Goal: Task Accomplishment & Management: Use online tool/utility

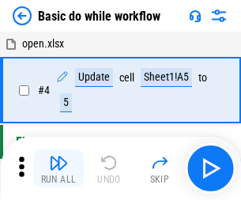
click at [58, 168] on img "button" at bounding box center [58, 162] width 19 height 19
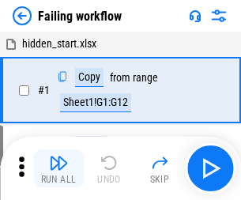
click at [58, 168] on img "button" at bounding box center [58, 162] width 19 height 19
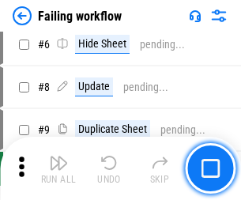
scroll to position [335, 0]
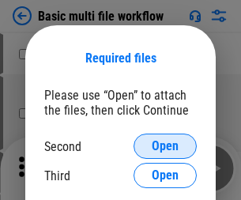
click at [165, 146] on span "Open" at bounding box center [164, 146] width 27 height 13
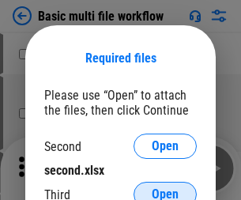
click at [165, 188] on span "Open" at bounding box center [164, 194] width 27 height 13
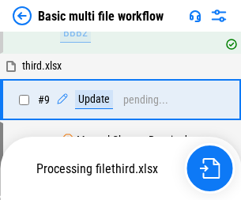
scroll to position [436, 0]
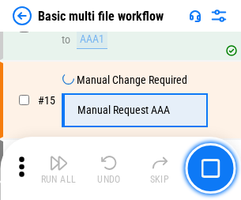
click at [58, 168] on img "button" at bounding box center [58, 162] width 19 height 19
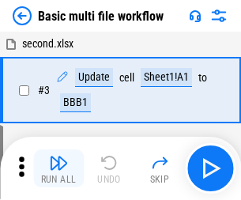
click at [58, 168] on img "button" at bounding box center [58, 162] width 19 height 19
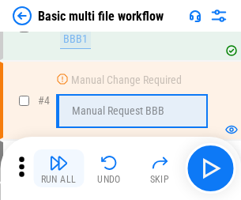
click at [58, 168] on img "button" at bounding box center [58, 162] width 19 height 19
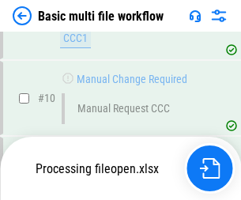
scroll to position [739, 0]
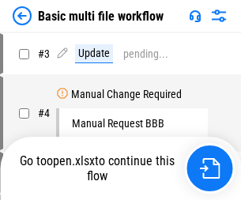
scroll to position [64, 0]
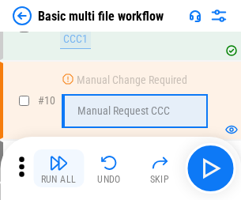
click at [58, 168] on img "button" at bounding box center [58, 162] width 19 height 19
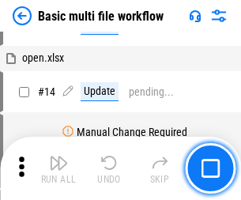
click at [58, 168] on img "button" at bounding box center [58, 162] width 19 height 19
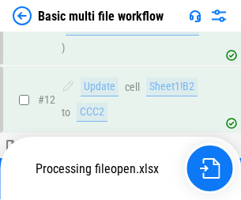
scroll to position [739, 0]
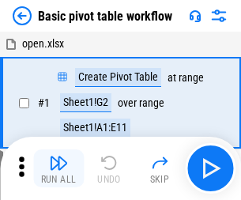
click at [58, 168] on img "button" at bounding box center [58, 162] width 19 height 19
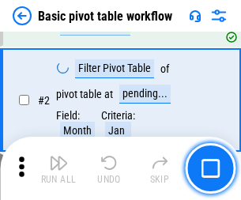
scroll to position [378, 0]
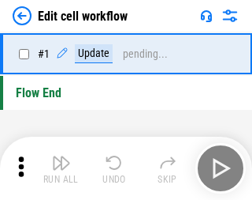
click at [58, 168] on img "button" at bounding box center [61, 162] width 19 height 19
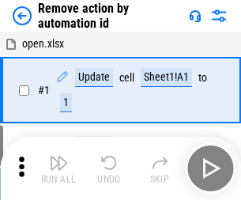
click at [58, 168] on img "button" at bounding box center [58, 162] width 19 height 19
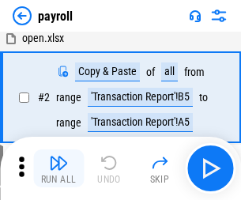
click at [58, 168] on img "button" at bounding box center [58, 162] width 19 height 19
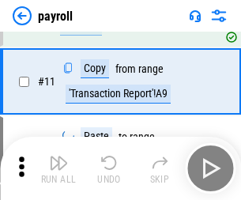
scroll to position [114, 0]
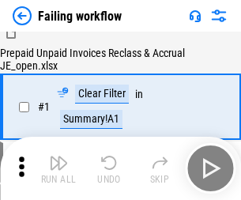
click at [58, 168] on img "button" at bounding box center [58, 162] width 19 height 19
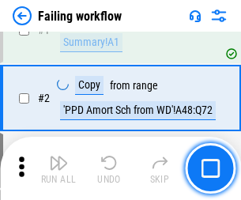
scroll to position [255, 0]
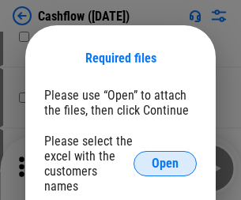
click at [165, 157] on span "Open" at bounding box center [164, 163] width 27 height 13
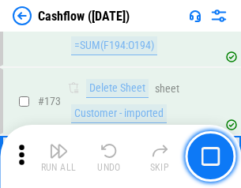
scroll to position [1670, 0]
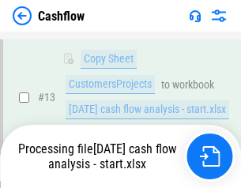
scroll to position [317, 0]
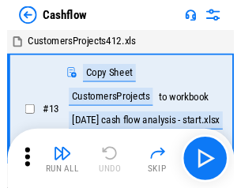
scroll to position [18, 0]
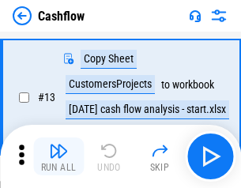
click at [58, 156] on img "button" at bounding box center [58, 150] width 19 height 19
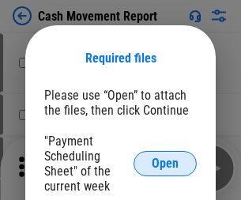
click at [165, 163] on span "Open" at bounding box center [164, 163] width 27 height 13
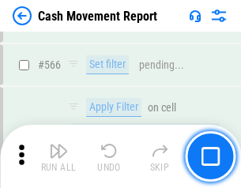
scroll to position [7232, 0]
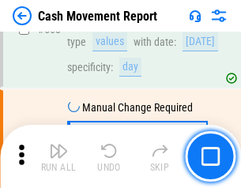
click at [58, 156] on img "button" at bounding box center [58, 150] width 19 height 19
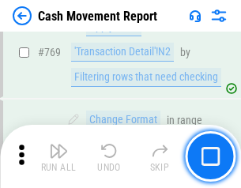
scroll to position [8768, 0]
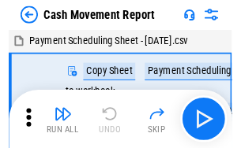
scroll to position [28, 0]
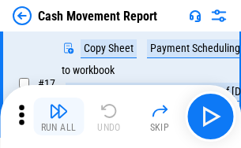
click at [58, 117] on img "button" at bounding box center [58, 111] width 19 height 19
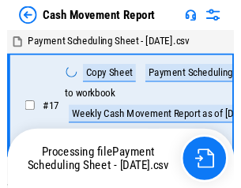
scroll to position [9, 0]
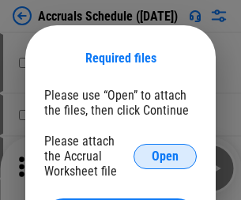
click at [165, 155] on span "Open" at bounding box center [164, 156] width 27 height 13
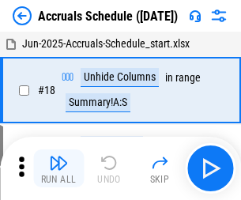
click at [58, 168] on img "button" at bounding box center [58, 162] width 19 height 19
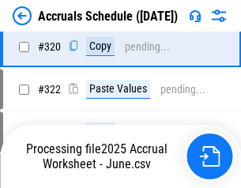
scroll to position [2935, 0]
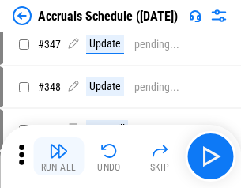
click at [58, 156] on img "button" at bounding box center [58, 150] width 19 height 19
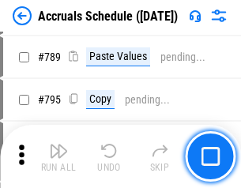
scroll to position [6628, 0]
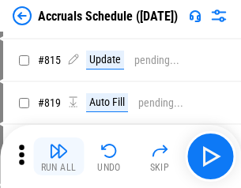
click at [58, 156] on img "button" at bounding box center [58, 150] width 19 height 19
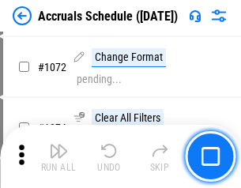
scroll to position [9242, 0]
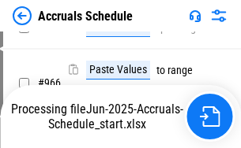
scroll to position [8509, 0]
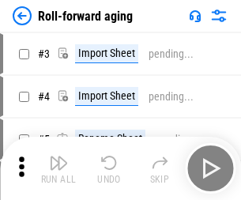
click at [58, 156] on img "button" at bounding box center [58, 162] width 19 height 19
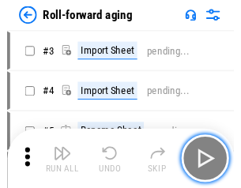
scroll to position [2, 0]
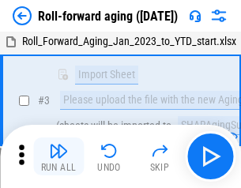
click at [58, 156] on img "button" at bounding box center [58, 150] width 19 height 19
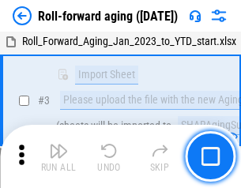
scroll to position [102, 0]
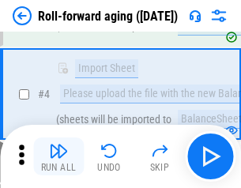
click at [58, 156] on img "button" at bounding box center [58, 150] width 19 height 19
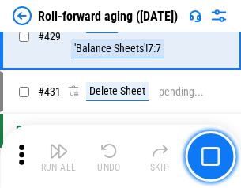
scroll to position [5472, 0]
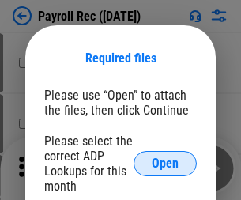
click at [165, 163] on span "Open" at bounding box center [164, 163] width 27 height 13
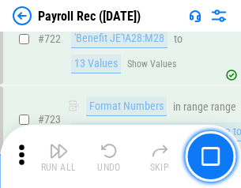
scroll to position [9037, 0]
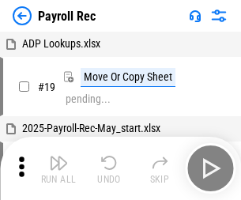
click at [58, 168] on img "button" at bounding box center [58, 162] width 19 height 19
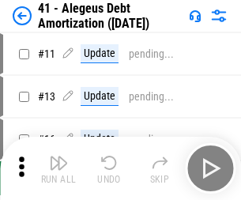
click at [58, 168] on img "button" at bounding box center [58, 162] width 19 height 19
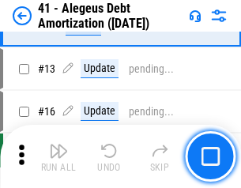
scroll to position [195, 0]
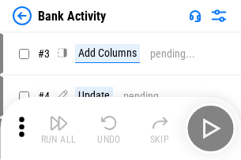
click at [58, 129] on img "button" at bounding box center [58, 123] width 19 height 19
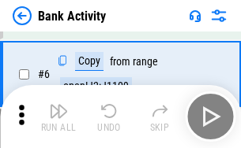
scroll to position [84, 0]
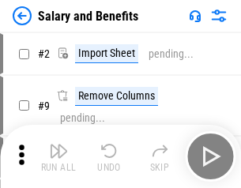
click at [58, 156] on img "button" at bounding box center [58, 150] width 19 height 19
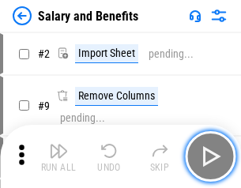
scroll to position [21, 0]
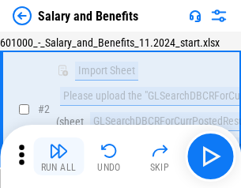
click at [58, 156] on img "button" at bounding box center [58, 150] width 19 height 19
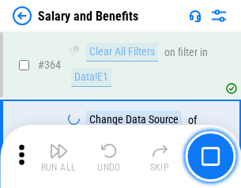
scroll to position [7431, 0]
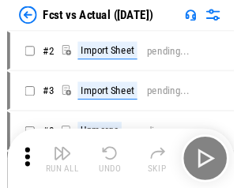
scroll to position [21, 0]
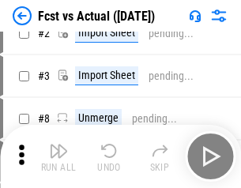
click at [58, 156] on img "button" at bounding box center [58, 150] width 19 height 19
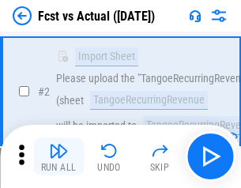
click at [58, 156] on img "button" at bounding box center [58, 150] width 19 height 19
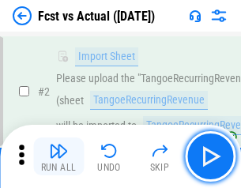
scroll to position [148, 0]
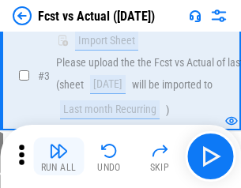
click at [58, 156] on img "button" at bounding box center [58, 150] width 19 height 19
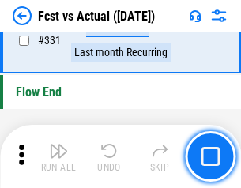
scroll to position [7553, 0]
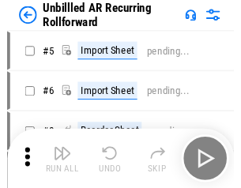
scroll to position [34, 0]
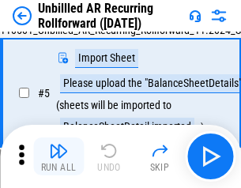
click at [58, 156] on img "button" at bounding box center [58, 150] width 19 height 19
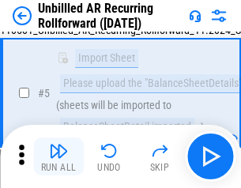
click at [58, 156] on img "button" at bounding box center [58, 150] width 19 height 19
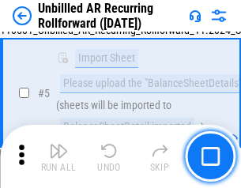
scroll to position [148, 0]
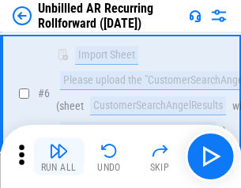
click at [58, 156] on img "button" at bounding box center [58, 150] width 19 height 19
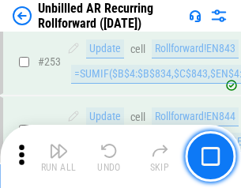
scroll to position [5360, 0]
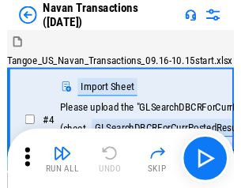
scroll to position [25, 0]
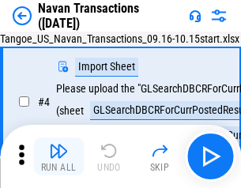
click at [58, 156] on img "button" at bounding box center [58, 150] width 19 height 19
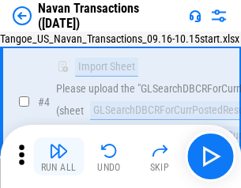
click at [58, 156] on img "button" at bounding box center [58, 150] width 19 height 19
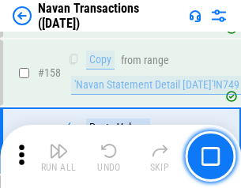
scroll to position [5116, 0]
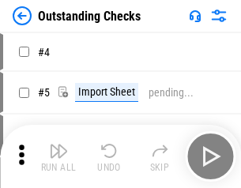
click at [58, 156] on img "button" at bounding box center [58, 150] width 19 height 19
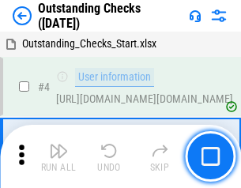
scroll to position [66, 0]
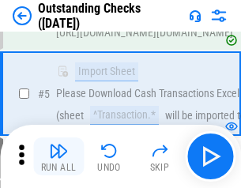
click at [58, 156] on img "button" at bounding box center [58, 150] width 19 height 19
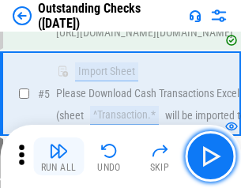
scroll to position [165, 0]
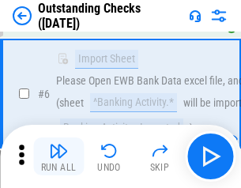
click at [58, 156] on img "button" at bounding box center [58, 150] width 19 height 19
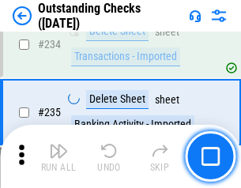
scroll to position [4792, 0]
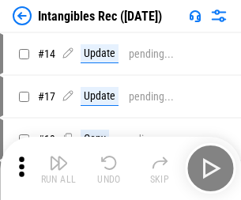
click at [58, 168] on img "button" at bounding box center [58, 162] width 19 height 19
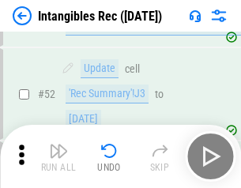
scroll to position [615, 0]
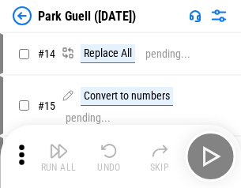
click at [58, 156] on img "button" at bounding box center [58, 150] width 19 height 19
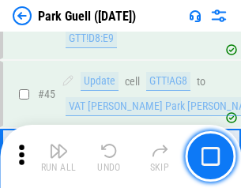
scroll to position [1973, 0]
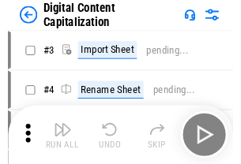
scroll to position [46, 0]
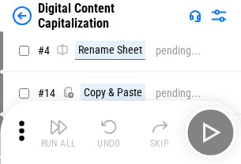
click at [58, 133] on img "button" at bounding box center [58, 127] width 19 height 19
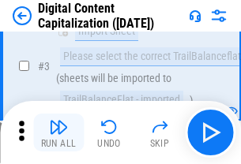
click at [58, 133] on img "button" at bounding box center [58, 127] width 19 height 19
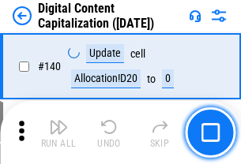
scroll to position [1673, 0]
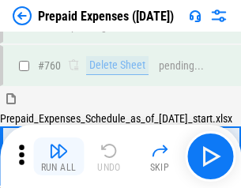
click at [58, 156] on img "button" at bounding box center [58, 150] width 19 height 19
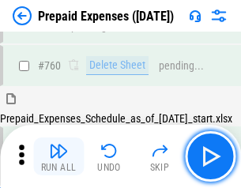
scroll to position [4373, 0]
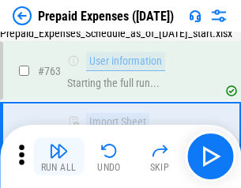
click at [58, 156] on img "button" at bounding box center [58, 150] width 19 height 19
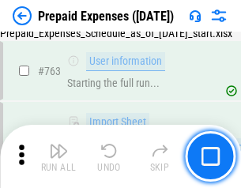
scroll to position [4467, 0]
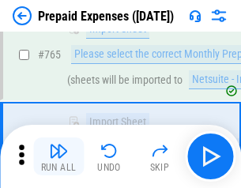
click at [58, 156] on img "button" at bounding box center [58, 150] width 19 height 19
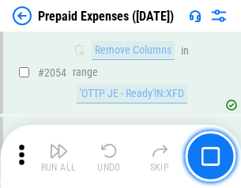
scroll to position [16494, 0]
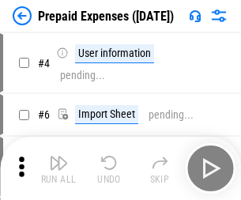
click at [58, 168] on img "button" at bounding box center [58, 162] width 19 height 19
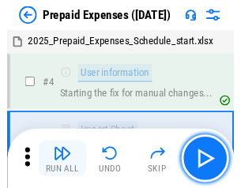
scroll to position [69, 0]
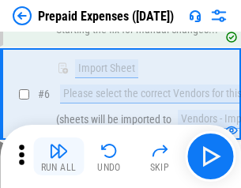
click at [58, 156] on img "button" at bounding box center [58, 150] width 19 height 19
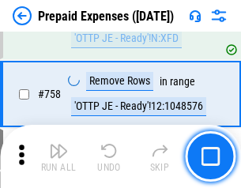
scroll to position [5622, 0]
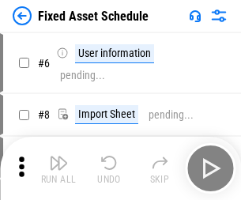
click at [58, 168] on img "button" at bounding box center [58, 162] width 19 height 19
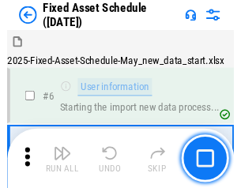
scroll to position [85, 0]
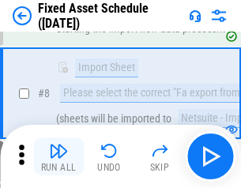
click at [58, 156] on img "button" at bounding box center [58, 150] width 19 height 19
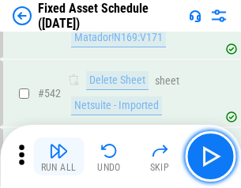
scroll to position [5626, 0]
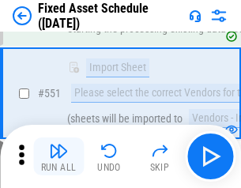
click at [58, 156] on img "button" at bounding box center [58, 150] width 19 height 19
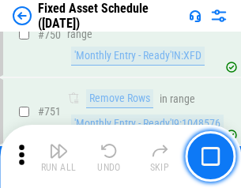
scroll to position [7693, 0]
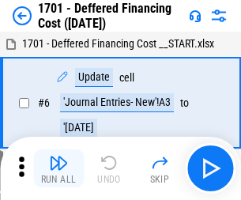
click at [58, 168] on img "button" at bounding box center [58, 162] width 19 height 19
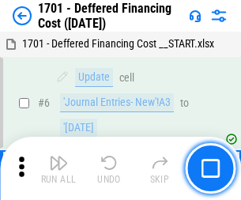
scroll to position [189, 0]
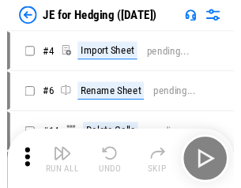
scroll to position [2, 0]
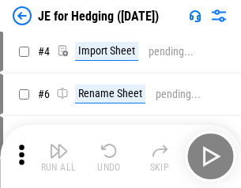
click at [58, 156] on img "button" at bounding box center [58, 150] width 19 height 19
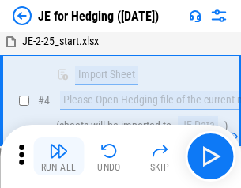
click at [58, 156] on img "button" at bounding box center [58, 150] width 19 height 19
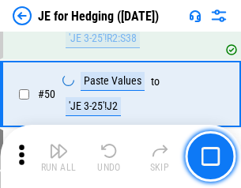
scroll to position [1022, 0]
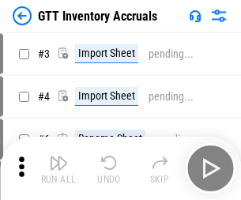
click at [58, 156] on img "button" at bounding box center [58, 162] width 19 height 19
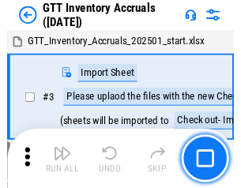
scroll to position [2, 0]
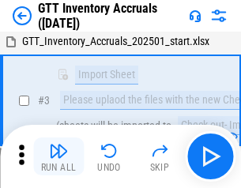
click at [58, 156] on img "button" at bounding box center [58, 150] width 19 height 19
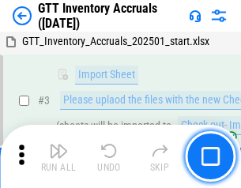
scroll to position [102, 0]
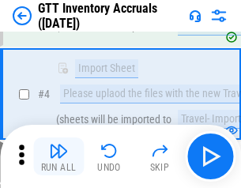
click at [58, 156] on img "button" at bounding box center [58, 150] width 19 height 19
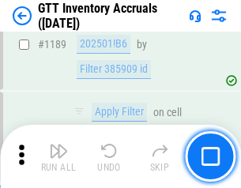
scroll to position [12885, 0]
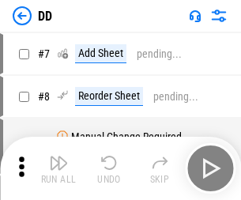
click at [58, 168] on img "button" at bounding box center [58, 162] width 19 height 19
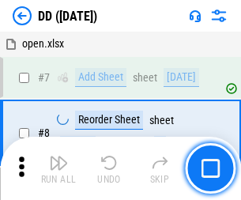
scroll to position [152, 0]
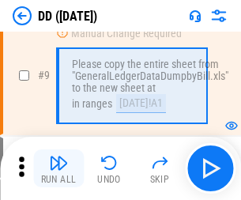
click at [58, 168] on img "button" at bounding box center [58, 162] width 19 height 19
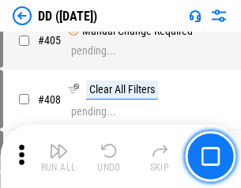
scroll to position [7060, 0]
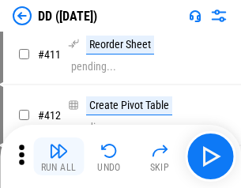
click at [58, 156] on img "button" at bounding box center [58, 150] width 19 height 19
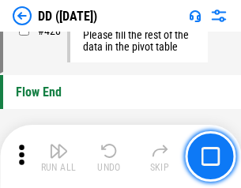
scroll to position [7552, 0]
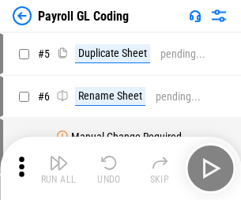
click at [58, 168] on img "button" at bounding box center [58, 162] width 19 height 19
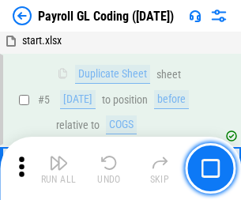
scroll to position [189, 0]
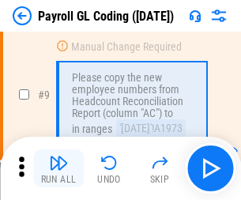
click at [58, 168] on img "button" at bounding box center [58, 162] width 19 height 19
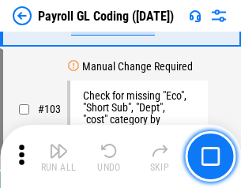
scroll to position [3702, 0]
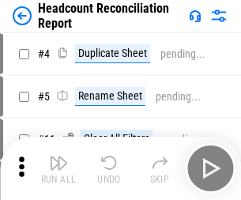
click at [58, 168] on img "button" at bounding box center [58, 162] width 19 height 19
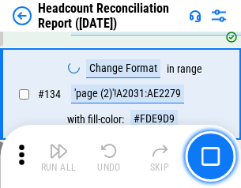
scroll to position [1897, 0]
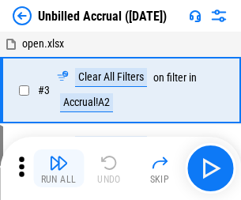
click at [58, 168] on img "button" at bounding box center [58, 162] width 19 height 19
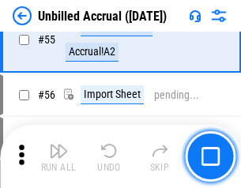
scroll to position [1647, 0]
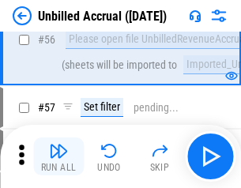
click at [58, 156] on img "button" at bounding box center [58, 150] width 19 height 19
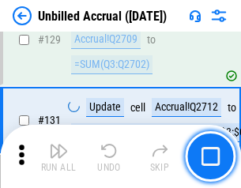
scroll to position [4700, 0]
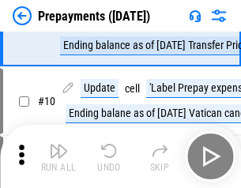
scroll to position [99, 0]
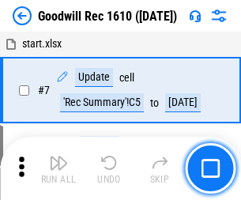
scroll to position [270, 0]
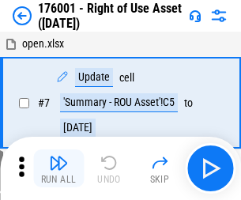
click at [58, 168] on img "button" at bounding box center [58, 162] width 19 height 19
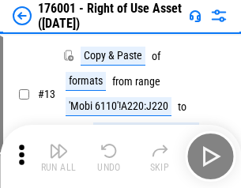
scroll to position [102, 0]
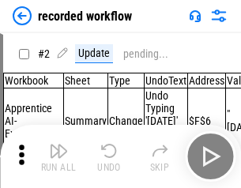
click at [58, 156] on img "button" at bounding box center [58, 150] width 19 height 19
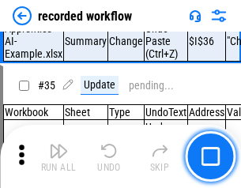
scroll to position [4932, 0]
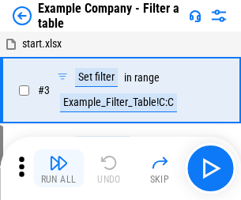
click at [58, 168] on img "button" at bounding box center [58, 162] width 19 height 19
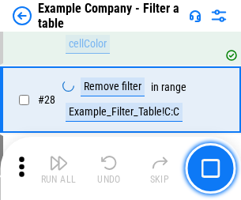
scroll to position [1444, 0]
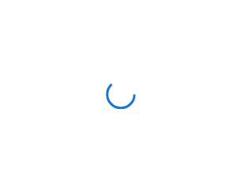
scroll to position [24, 0]
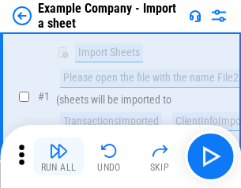
click at [58, 156] on img "button" at bounding box center [58, 150] width 19 height 19
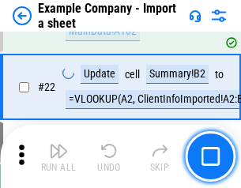
scroll to position [349, 0]
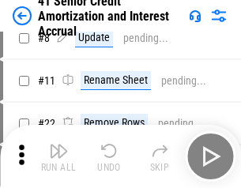
click at [58, 156] on img "button" at bounding box center [58, 150] width 19 height 19
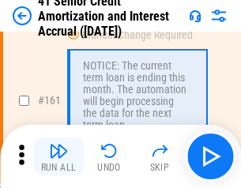
click at [58, 156] on img "button" at bounding box center [58, 150] width 19 height 19
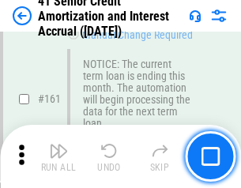
scroll to position [1688, 0]
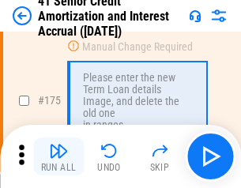
click at [58, 156] on img "button" at bounding box center [58, 150] width 19 height 19
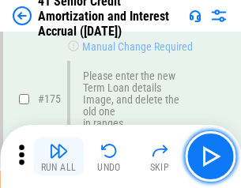
scroll to position [1848, 0]
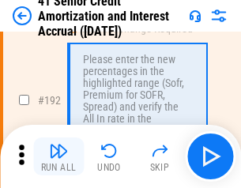
click at [58, 156] on img "button" at bounding box center [58, 150] width 19 height 19
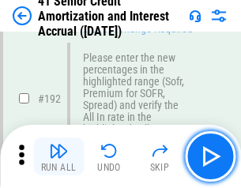
scroll to position [2014, 0]
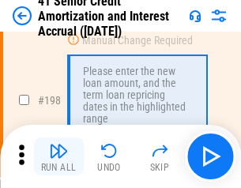
click at [58, 156] on img "button" at bounding box center [58, 150] width 19 height 19
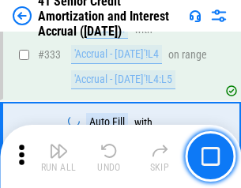
scroll to position [4031, 0]
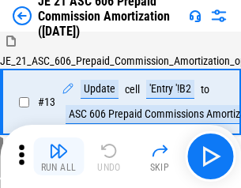
click at [58, 156] on img "button" at bounding box center [58, 150] width 19 height 19
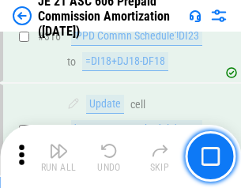
scroll to position [2946, 0]
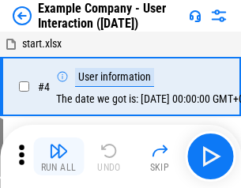
click at [58, 156] on img "button" at bounding box center [58, 150] width 19 height 19
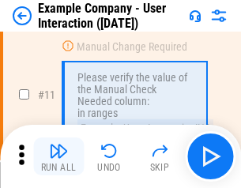
click at [58, 156] on img "button" at bounding box center [58, 150] width 19 height 19
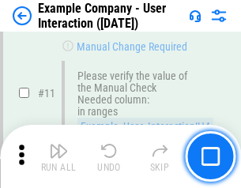
scroll to position [342, 0]
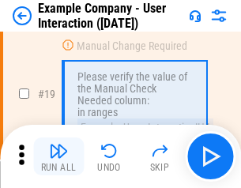
click at [58, 156] on img "button" at bounding box center [58, 150] width 19 height 19
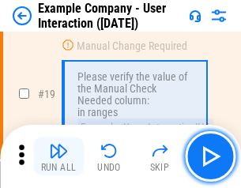
click at [58, 156] on img "button" at bounding box center [58, 150] width 19 height 19
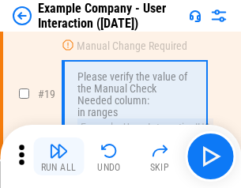
click at [58, 156] on img "button" at bounding box center [58, 150] width 19 height 19
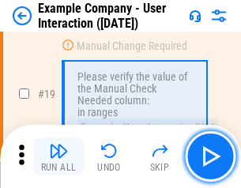
click at [58, 156] on img "button" at bounding box center [58, 150] width 19 height 19
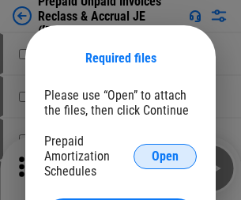
click at [165, 155] on span "Open" at bounding box center [164, 156] width 27 height 13
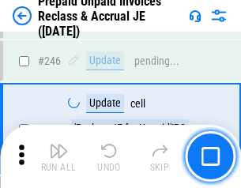
scroll to position [2130, 0]
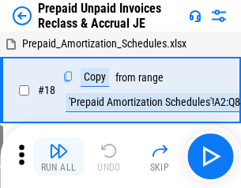
click at [58, 156] on img "button" at bounding box center [58, 150] width 19 height 19
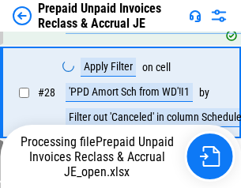
scroll to position [1292, 0]
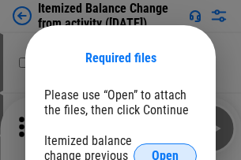
click at [165, 150] on span "Open" at bounding box center [164, 156] width 27 height 13
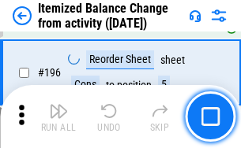
scroll to position [3037, 0]
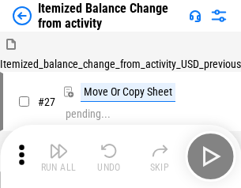
scroll to position [24, 0]
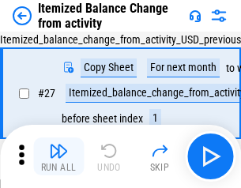
click at [58, 156] on img "button" at bounding box center [58, 150] width 19 height 19
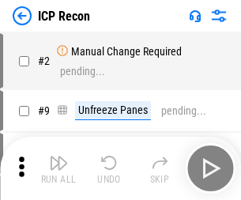
scroll to position [7, 0]
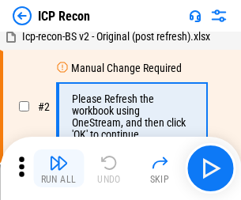
click at [58, 168] on img "button" at bounding box center [58, 162] width 19 height 19
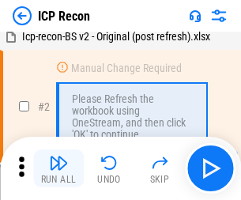
click at [58, 168] on img "button" at bounding box center [58, 162] width 19 height 19
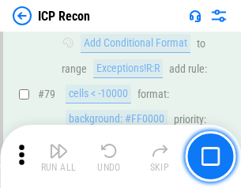
scroll to position [1546, 0]
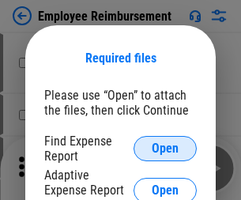
click at [165, 148] on span "Open" at bounding box center [164, 148] width 27 height 13
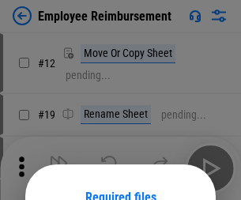
scroll to position [139, 0]
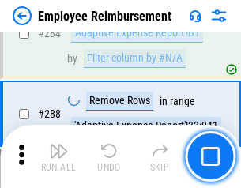
scroll to position [4289, 0]
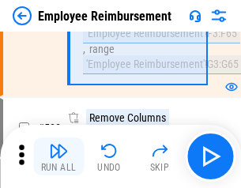
click at [58, 156] on img "button" at bounding box center [58, 150] width 19 height 19
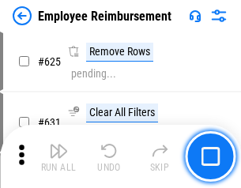
scroll to position [9447, 0]
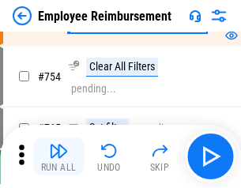
click at [58, 156] on img "button" at bounding box center [58, 150] width 19 height 19
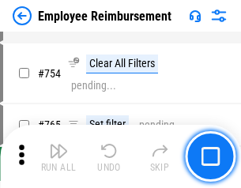
scroll to position [11070, 0]
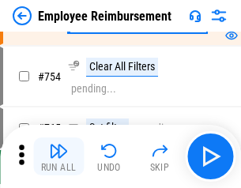
click at [58, 156] on img "button" at bounding box center [58, 150] width 19 height 19
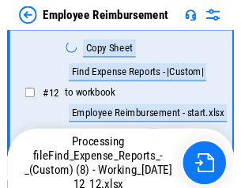
scroll to position [321, 0]
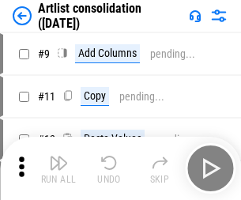
click at [58, 168] on img "button" at bounding box center [58, 162] width 19 height 19
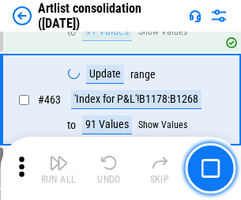
scroll to position [6909, 0]
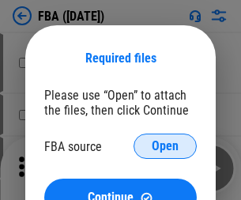
click at [165, 146] on span "Open" at bounding box center [164, 146] width 27 height 13
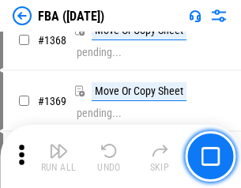
scroll to position [16946, 0]
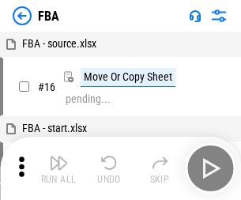
scroll to position [16, 0]
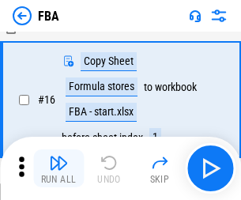
click at [58, 168] on img "button" at bounding box center [58, 162] width 19 height 19
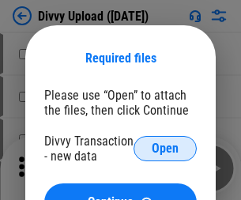
click at [165, 148] on span "Open" at bounding box center [164, 148] width 27 height 13
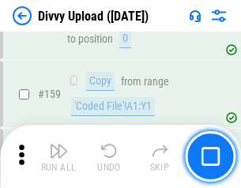
scroll to position [1634, 0]
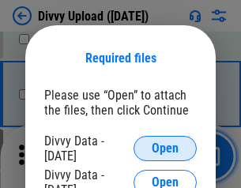
click at [165, 148] on span "Open" at bounding box center [164, 148] width 27 height 13
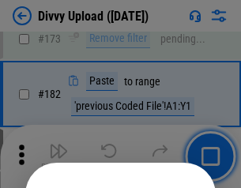
scroll to position [1771, 0]
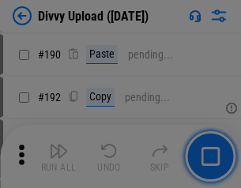
scroll to position [1991, 0]
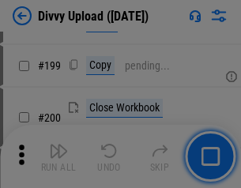
scroll to position [2294, 0]
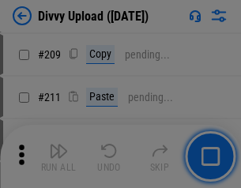
scroll to position [2680, 0]
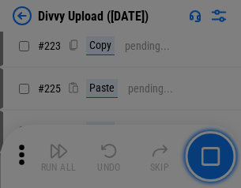
scroll to position [3149, 0]
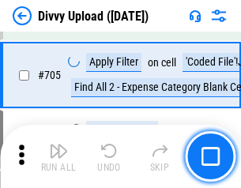
scroll to position [10794, 0]
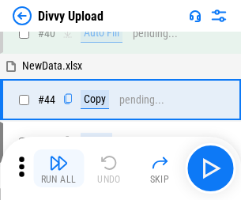
click at [58, 168] on img "button" at bounding box center [58, 162] width 19 height 19
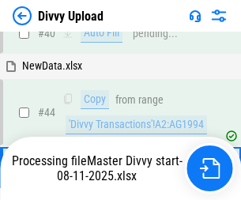
scroll to position [174, 0]
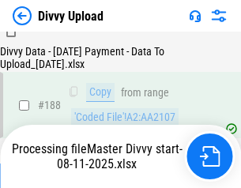
scroll to position [1857, 0]
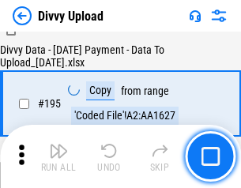
scroll to position [2205, 0]
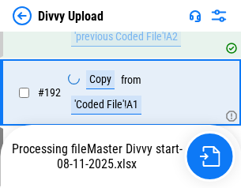
scroll to position [2114, 0]
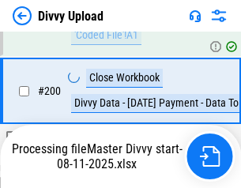
scroll to position [2474, 0]
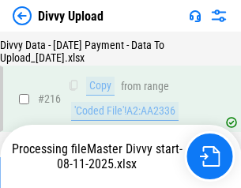
scroll to position [3249, 0]
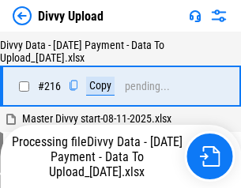
scroll to position [3249, 0]
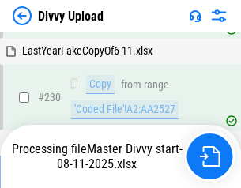
scroll to position [3916, 0]
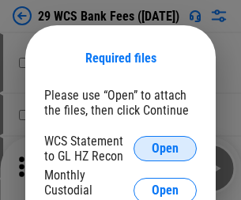
click at [165, 148] on span "Open" at bounding box center [164, 148] width 27 height 13
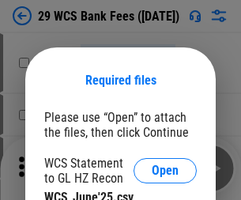
scroll to position [22, 0]
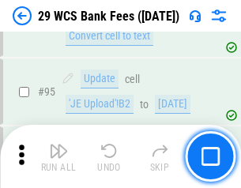
scroll to position [1538, 0]
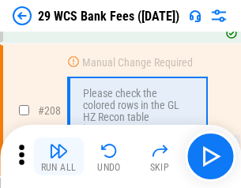
click at [58, 156] on img "button" at bounding box center [58, 150] width 19 height 19
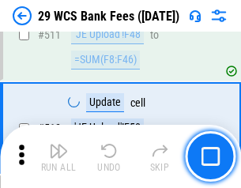
scroll to position [7939, 0]
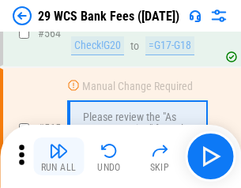
click at [58, 156] on img "button" at bounding box center [58, 150] width 19 height 19
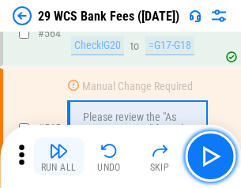
scroll to position [8534, 0]
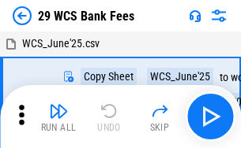
scroll to position [28, 0]
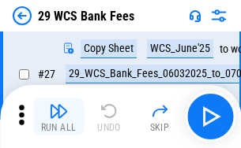
click at [58, 117] on img "button" at bounding box center [58, 111] width 19 height 19
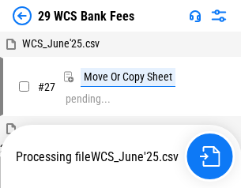
scroll to position [9, 0]
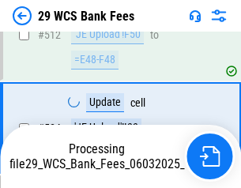
scroll to position [8424, 0]
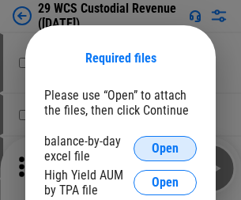
click at [165, 148] on span "Open" at bounding box center [164, 148] width 27 height 13
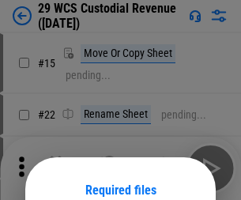
scroll to position [132, 0]
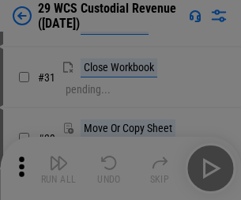
scroll to position [338, 0]
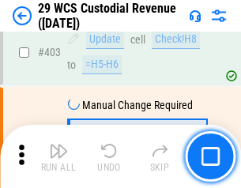
scroll to position [7309, 0]
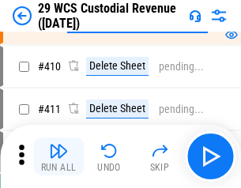
click at [58, 156] on img "button" at bounding box center [58, 150] width 19 height 19
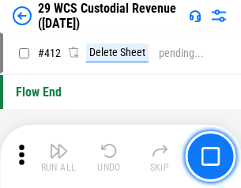
scroll to position [7536, 0]
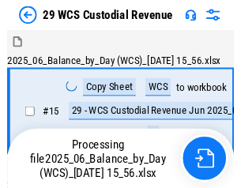
scroll to position [38, 0]
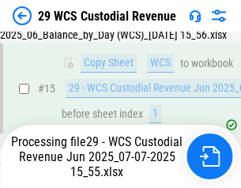
scroll to position [357, 0]
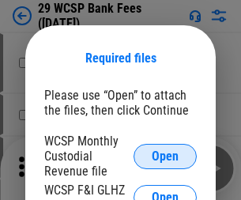
click at [165, 155] on span "Open" at bounding box center [164, 156] width 27 height 13
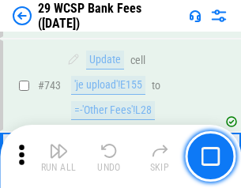
scroll to position [7952, 0]
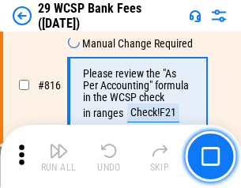
click at [58, 156] on img "button" at bounding box center [58, 150] width 19 height 19
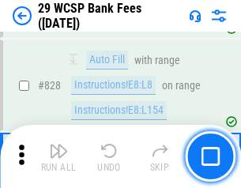
scroll to position [10012, 0]
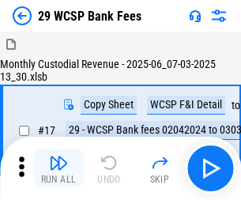
click at [58, 156] on img "button" at bounding box center [58, 162] width 19 height 19
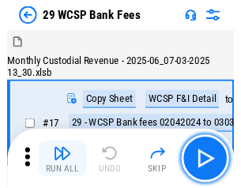
scroll to position [38, 0]
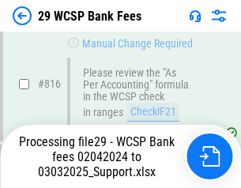
scroll to position [9993, 0]
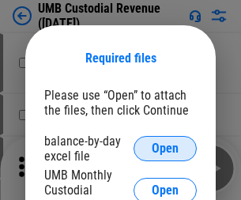
click at [165, 148] on span "Open" at bounding box center [164, 148] width 27 height 13
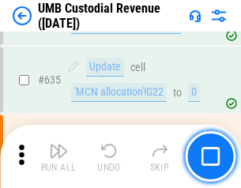
scroll to position [8258, 0]
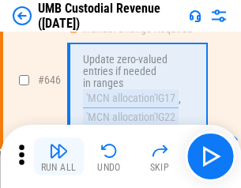
click at [58, 156] on img "button" at bounding box center [58, 150] width 19 height 19
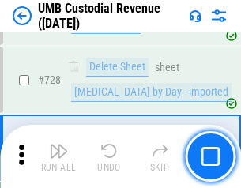
scroll to position [9734, 0]
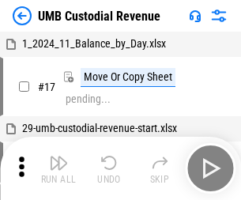
scroll to position [12, 0]
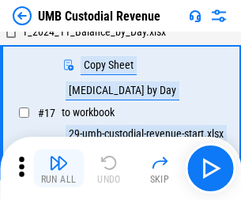
click at [58, 168] on img "button" at bounding box center [58, 162] width 19 height 19
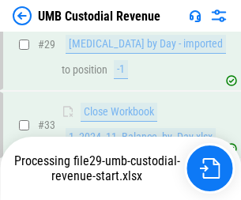
scroll to position [673, 0]
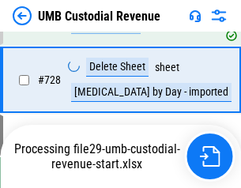
scroll to position [9698, 0]
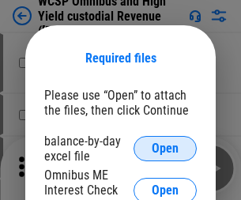
click at [165, 148] on span "Open" at bounding box center [164, 148] width 27 height 13
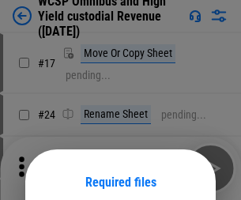
scroll to position [124, 0]
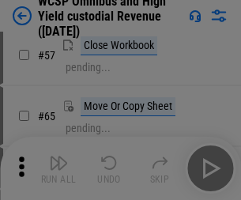
scroll to position [688, 0]
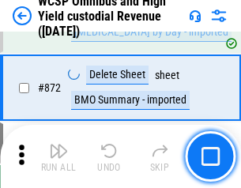
scroll to position [13355, 0]
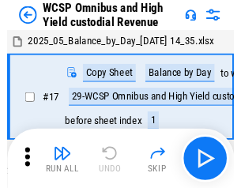
scroll to position [9, 0]
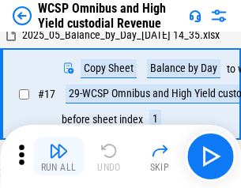
click at [58, 156] on img "button" at bounding box center [58, 150] width 19 height 19
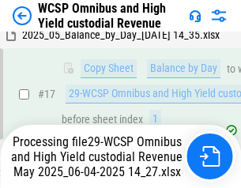
scroll to position [248, 0]
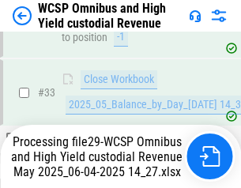
scroll to position [1154, 0]
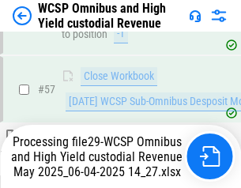
scroll to position [1619, 0]
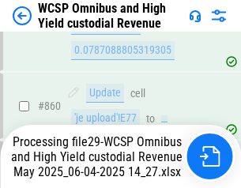
scroll to position [13318, 0]
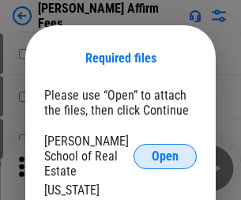
click at [165, 150] on span "Open" at bounding box center [164, 156] width 27 height 13
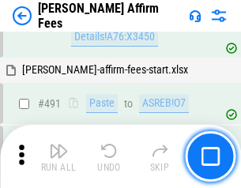
scroll to position [4291, 0]
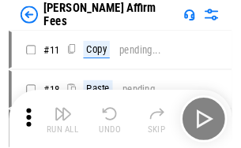
scroll to position [16, 0]
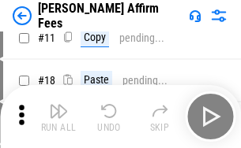
click at [58, 117] on img "button" at bounding box center [58, 111] width 19 height 19
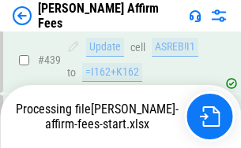
scroll to position [4138, 0]
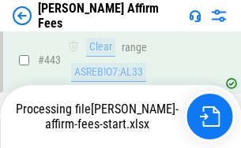
scroll to position [4162, 0]
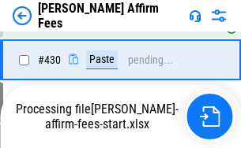
scroll to position [3649, 0]
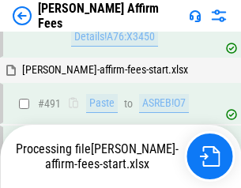
scroll to position [4291, 0]
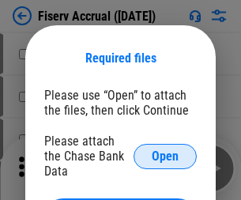
click at [165, 150] on span "Open" at bounding box center [164, 156] width 27 height 13
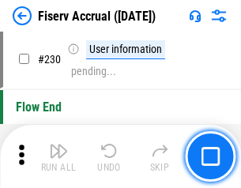
scroll to position [5000, 0]
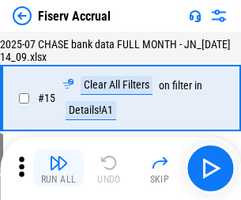
click at [58, 168] on img "button" at bounding box center [58, 162] width 19 height 19
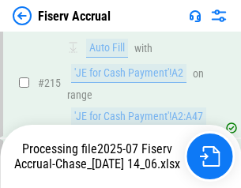
scroll to position [4788, 0]
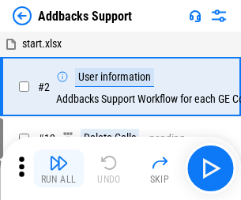
click at [58, 156] on img "button" at bounding box center [58, 162] width 19 height 19
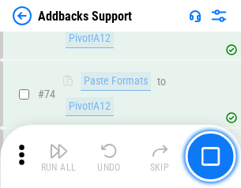
scroll to position [1149, 0]
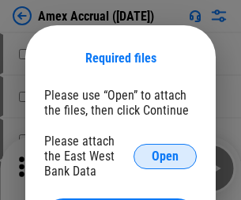
click at [165, 155] on span "Open" at bounding box center [164, 156] width 27 height 13
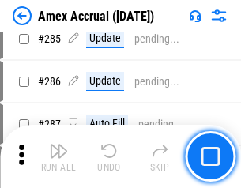
scroll to position [4321, 0]
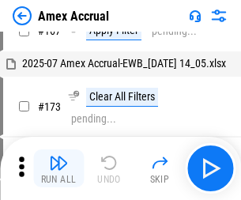
click at [58, 168] on img "button" at bounding box center [58, 162] width 19 height 19
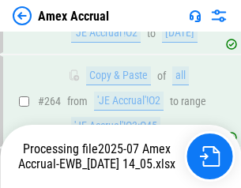
scroll to position [4702, 0]
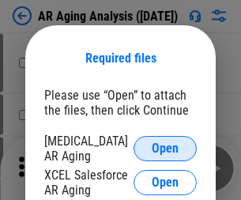
click at [165, 146] on span "Open" at bounding box center [164, 148] width 27 height 13
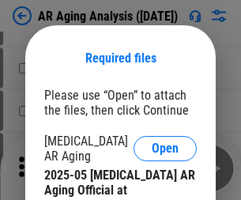
scroll to position [475, 0]
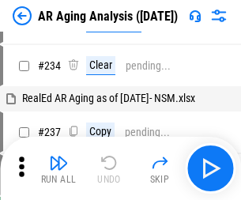
scroll to position [16, 0]
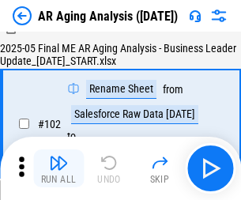
click at [58, 168] on img "button" at bounding box center [58, 162] width 19 height 19
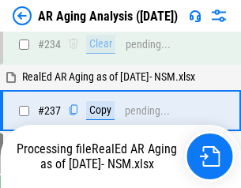
scroll to position [2446, 0]
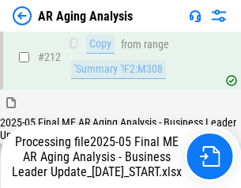
scroll to position [2428, 0]
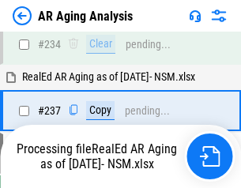
scroll to position [2493, 0]
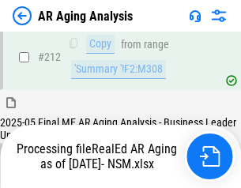
scroll to position [2360, 0]
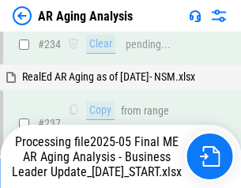
scroll to position [2428, 0]
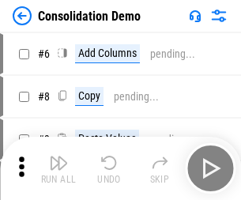
click at [58, 168] on img "button" at bounding box center [58, 162] width 19 height 19
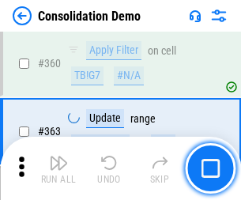
scroll to position [5289, 0]
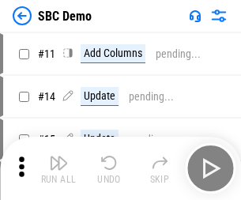
click at [58, 168] on img "button" at bounding box center [58, 162] width 19 height 19
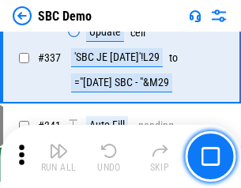
scroll to position [4151, 0]
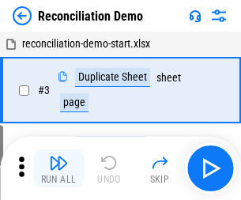
click at [58, 168] on img "button" at bounding box center [58, 162] width 19 height 19
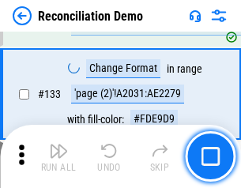
scroll to position [1874, 0]
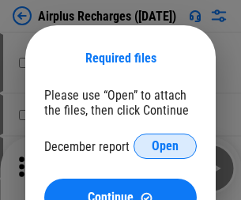
click at [165, 146] on span "Open" at bounding box center [164, 146] width 27 height 13
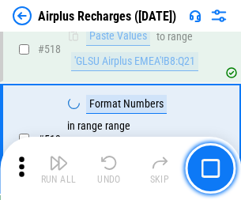
scroll to position [6790, 0]
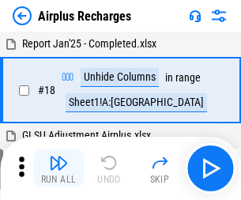
click at [58, 168] on img "button" at bounding box center [58, 162] width 19 height 19
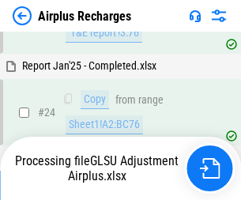
scroll to position [252, 0]
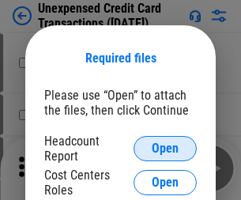
click at [165, 148] on span "Open" at bounding box center [164, 148] width 27 height 13
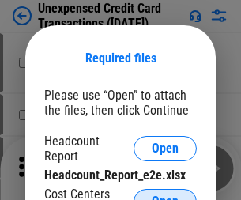
click at [165, 195] on span "Open" at bounding box center [164, 201] width 27 height 13
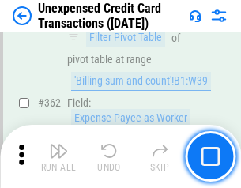
scroll to position [4058, 0]
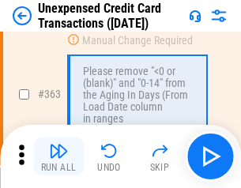
click at [58, 156] on img "button" at bounding box center [58, 150] width 19 height 19
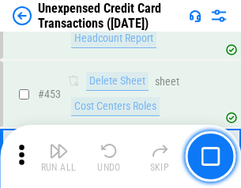
scroll to position [5382, 0]
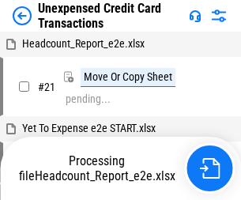
scroll to position [24, 0]
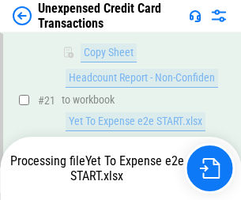
scroll to position [256, 0]
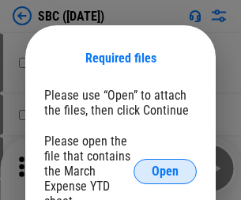
click at [165, 170] on span "Open" at bounding box center [164, 171] width 27 height 13
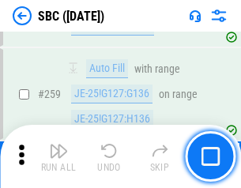
scroll to position [3083, 0]
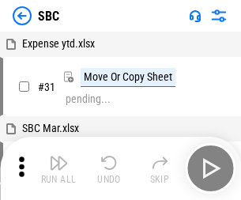
scroll to position [16, 0]
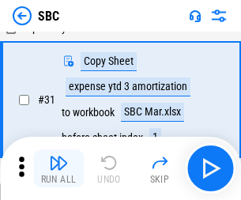
click at [58, 168] on img "button" at bounding box center [58, 162] width 19 height 19
